Goal: Task Accomplishment & Management: Manage account settings

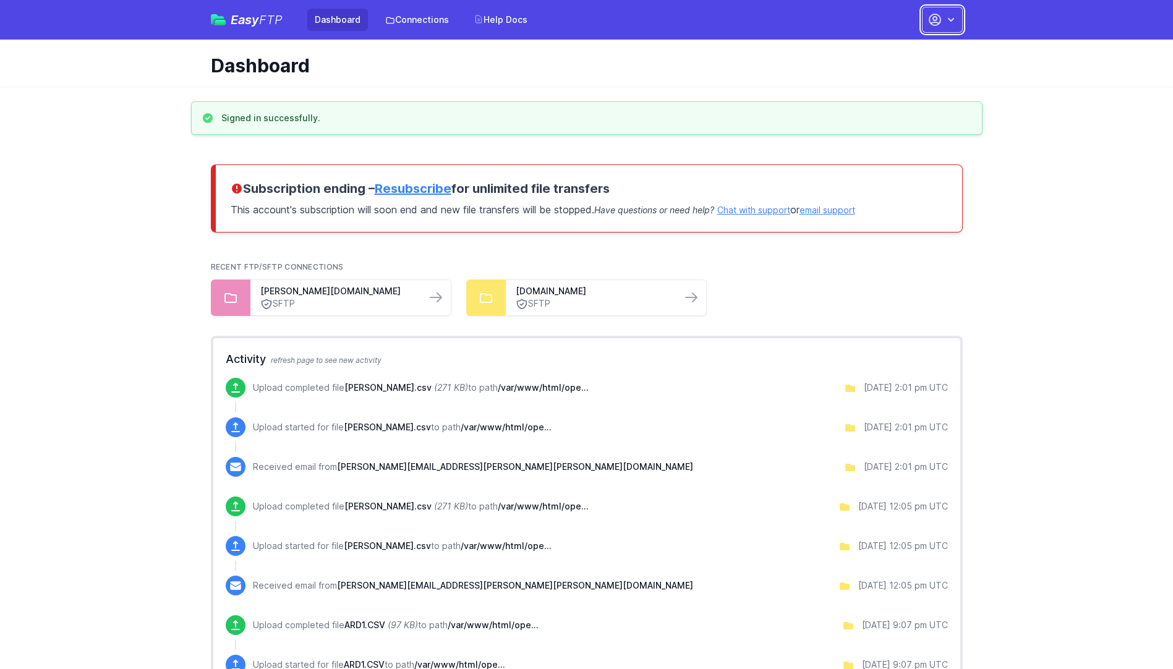
click at [951, 20] on icon "button" at bounding box center [951, 20] width 6 height 4
click at [881, 52] on link "Account Settings" at bounding box center [903, 51] width 119 height 22
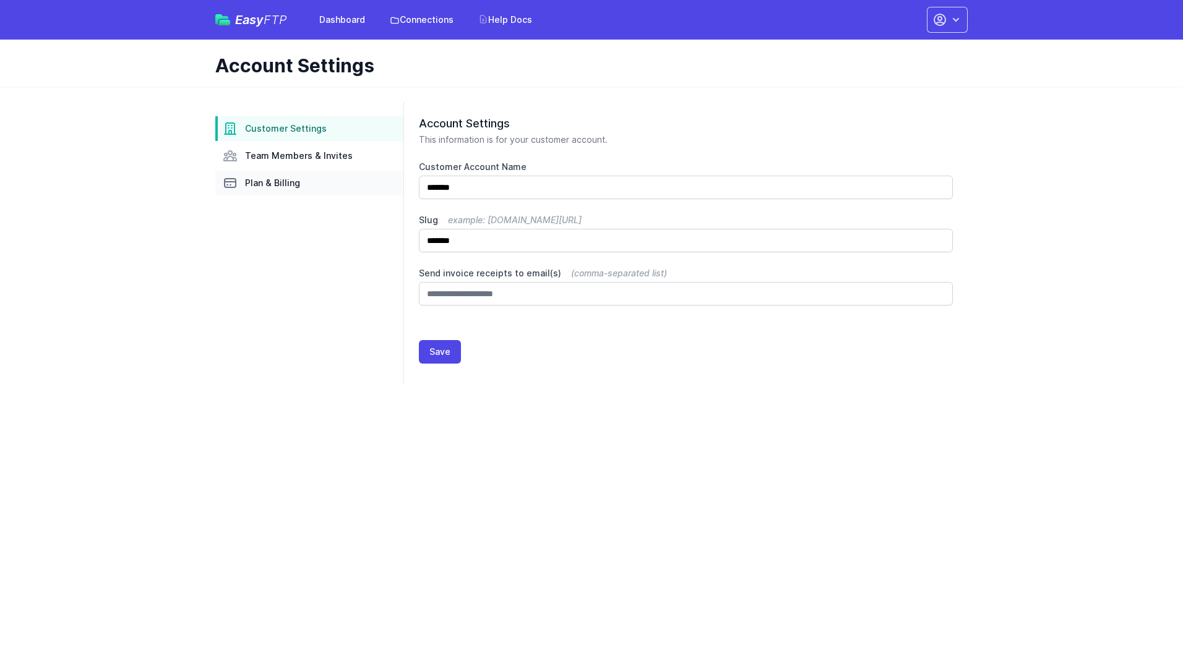
click at [275, 186] on span "Plan & Billing" at bounding box center [272, 183] width 55 height 12
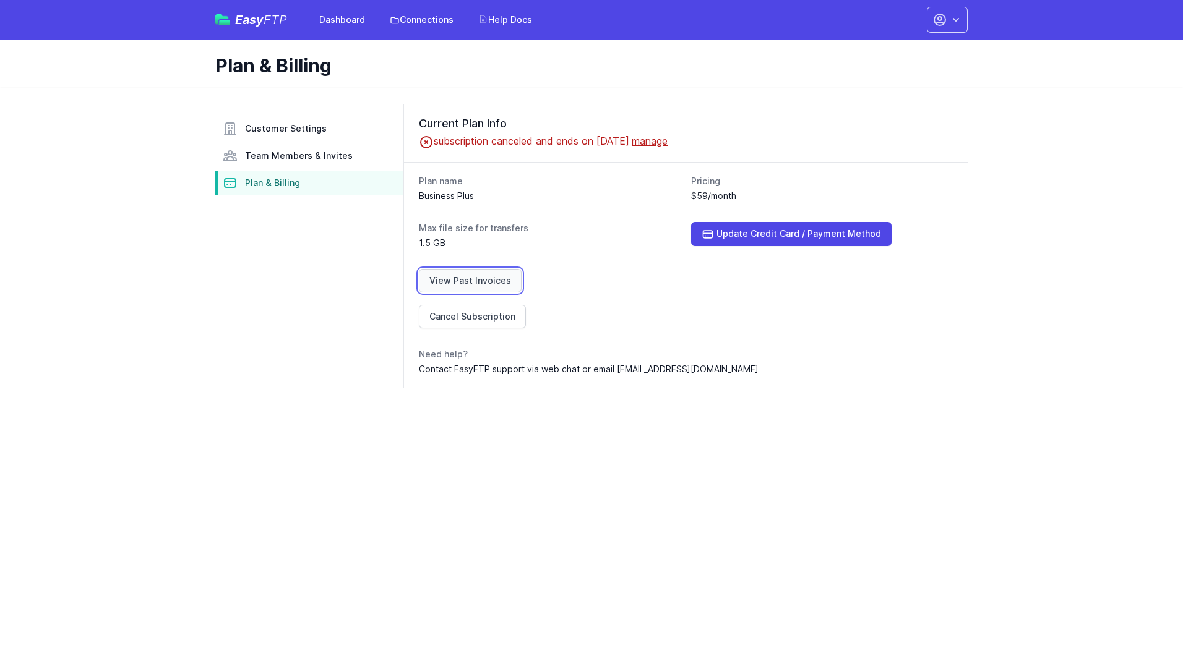
click at [469, 276] on link "View Past Invoices" at bounding box center [470, 281] width 103 height 24
